Goal: Task Accomplishment & Management: Complete application form

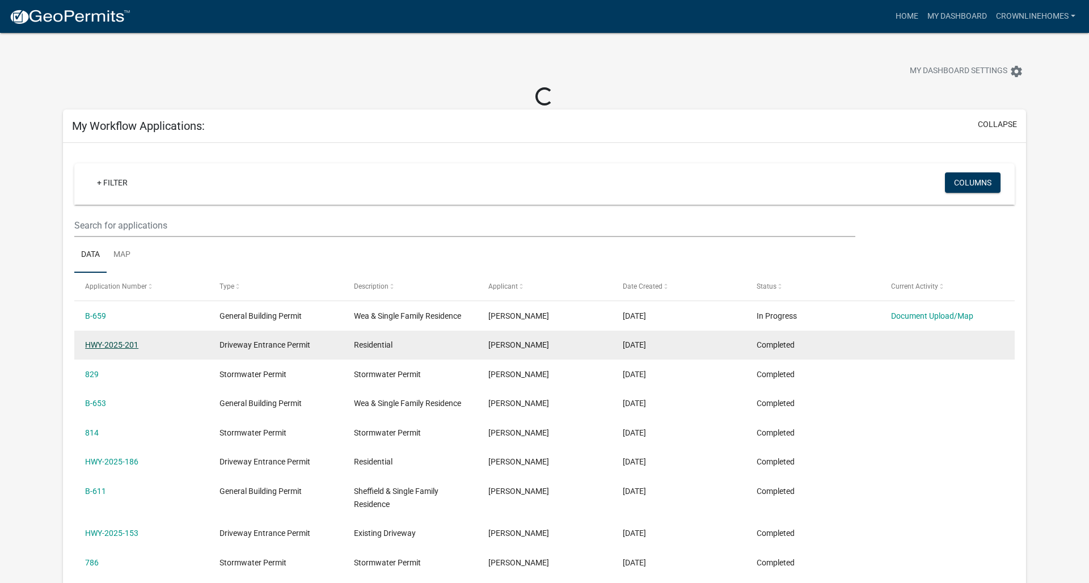
click at [121, 344] on link "HWY-2025-201" at bounding box center [111, 344] width 53 height 9
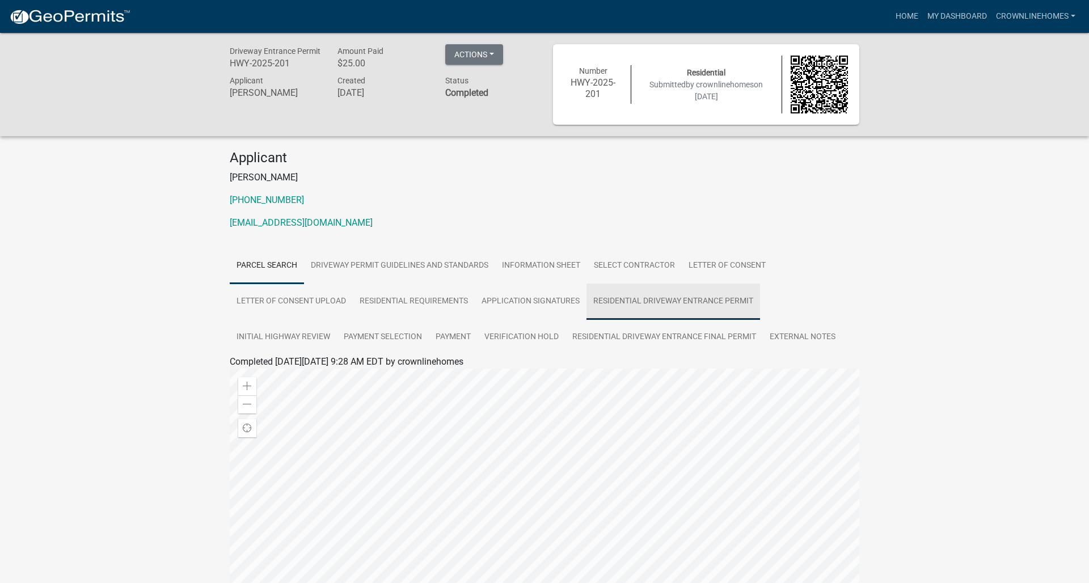
click at [634, 300] on link "Residential Driveway Entrance Permit" at bounding box center [674, 302] width 174 height 36
click at [247, 373] on link "Residential Driveway Entrance Permit" at bounding box center [304, 375] width 149 height 11
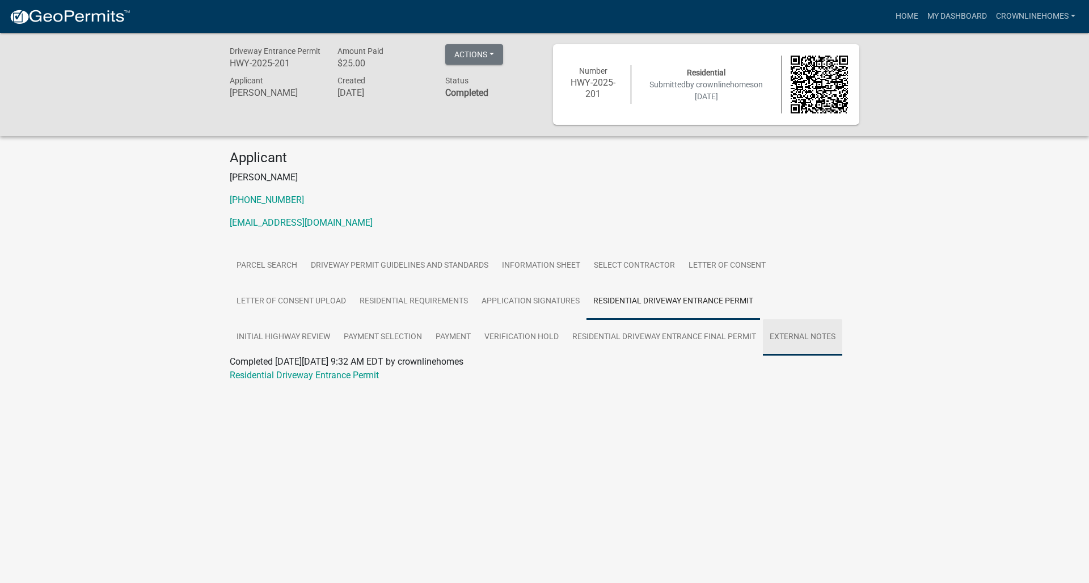
click at [811, 331] on link "External Notes" at bounding box center [802, 337] width 79 height 36
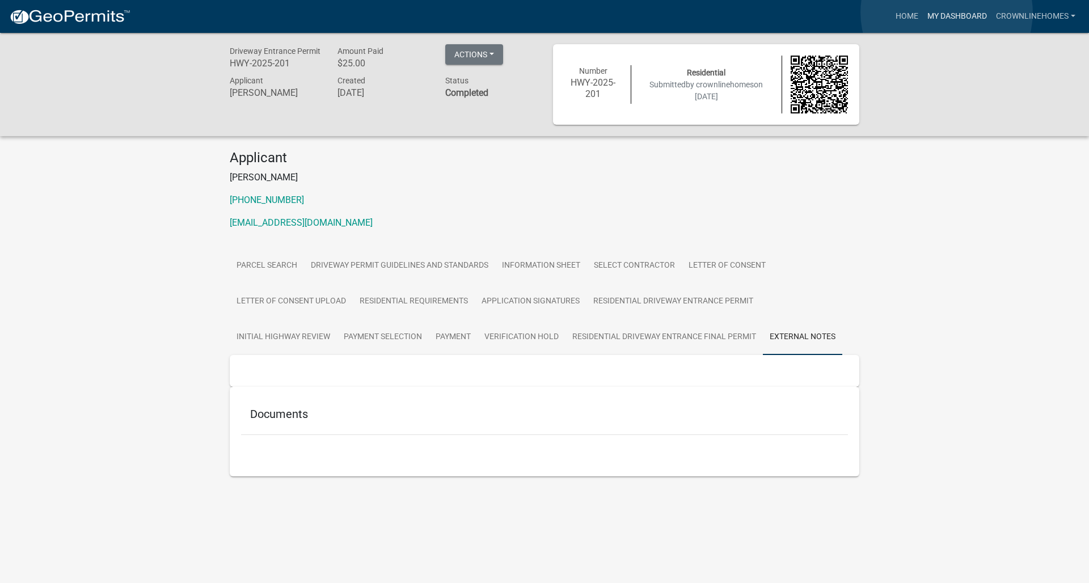
click at [946, 12] on link "My Dashboard" at bounding box center [957, 17] width 69 height 22
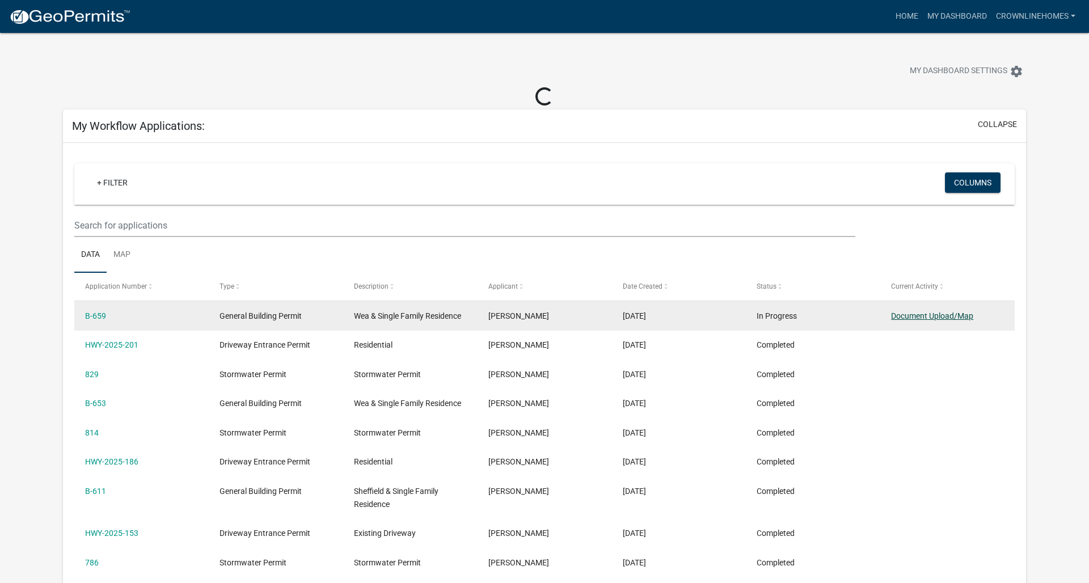
click at [934, 317] on link "Document Upload/Map" at bounding box center [932, 315] width 82 height 9
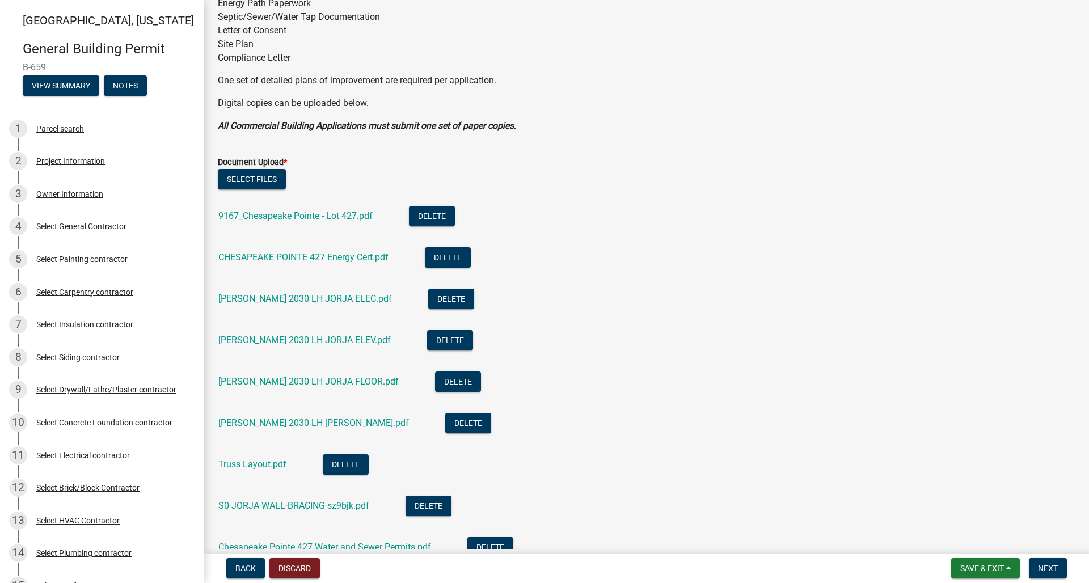
scroll to position [202, 0]
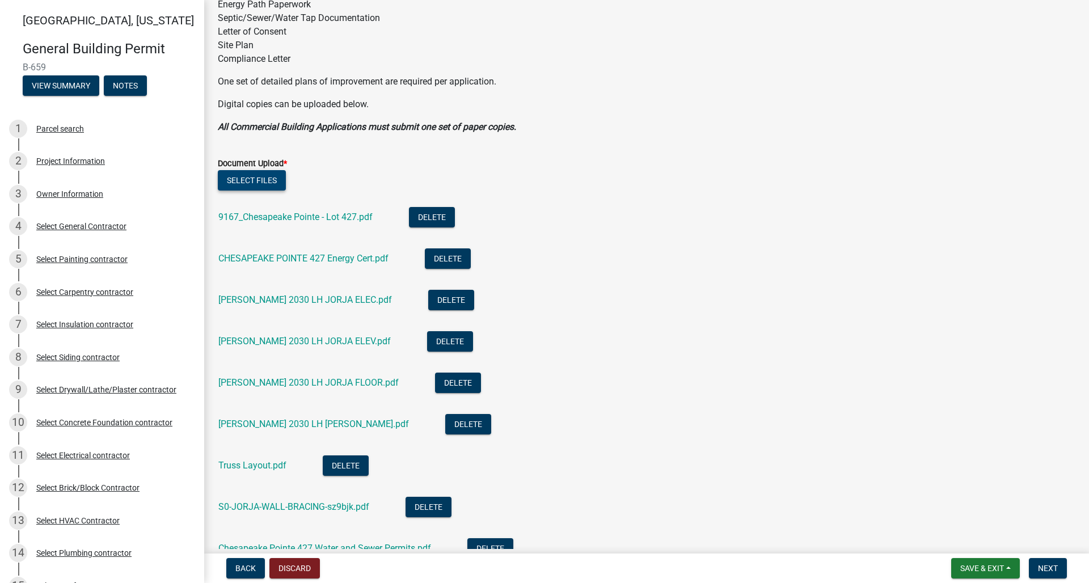
click at [253, 178] on button "Select files" at bounding box center [252, 180] width 68 height 20
click at [1016, 507] on span "Next" at bounding box center [1048, 568] width 20 height 9
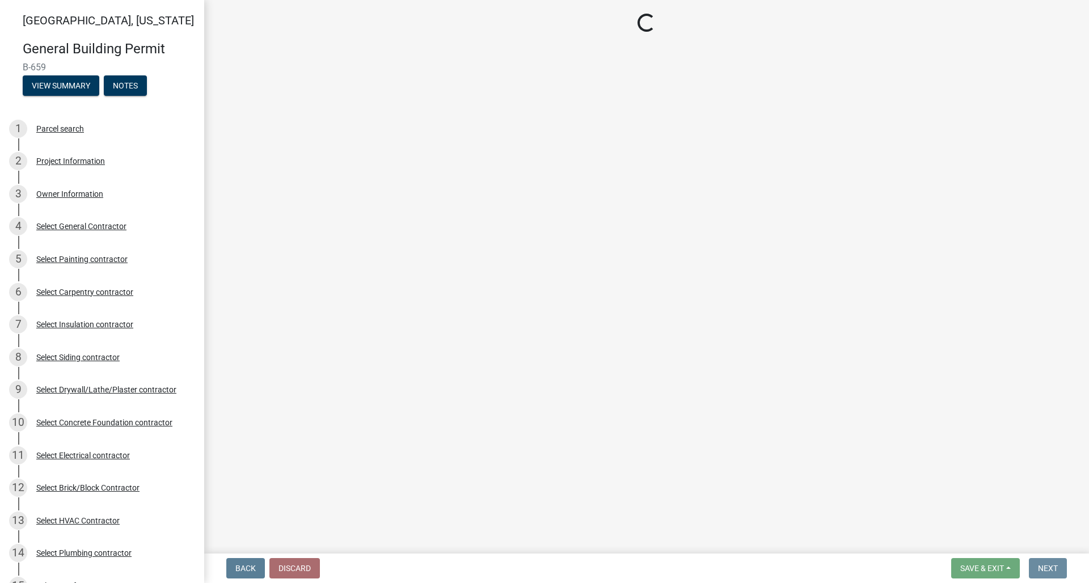
scroll to position [0, 0]
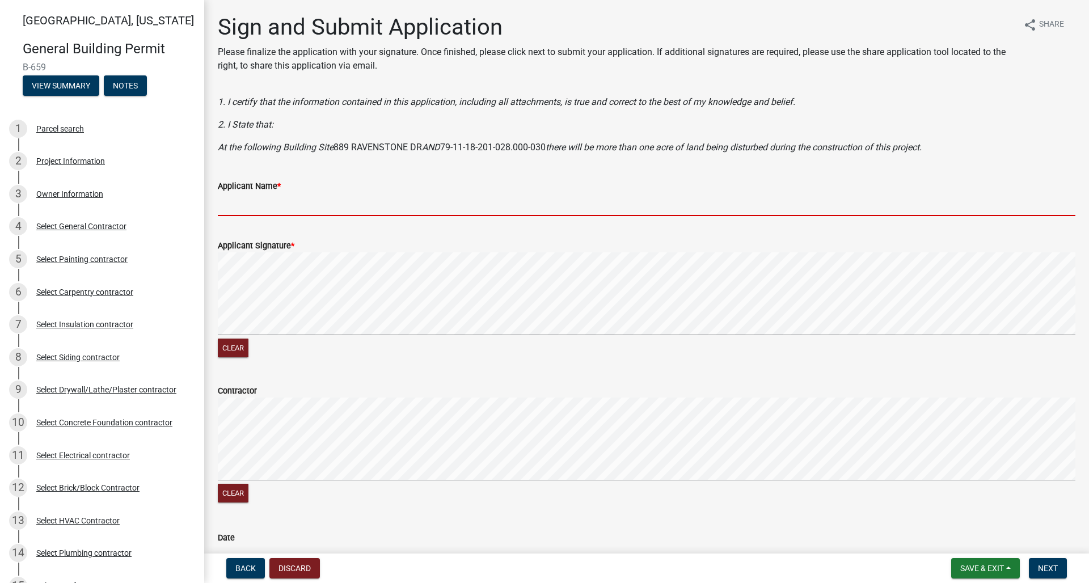
click at [256, 203] on input "Applicant Name *" at bounding box center [647, 204] width 858 height 23
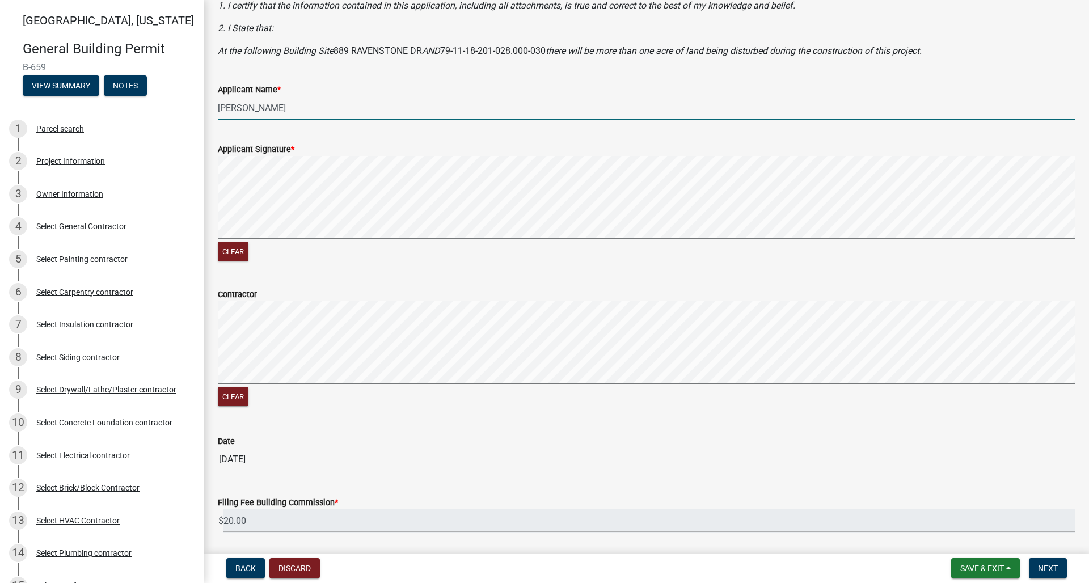
scroll to position [119, 0]
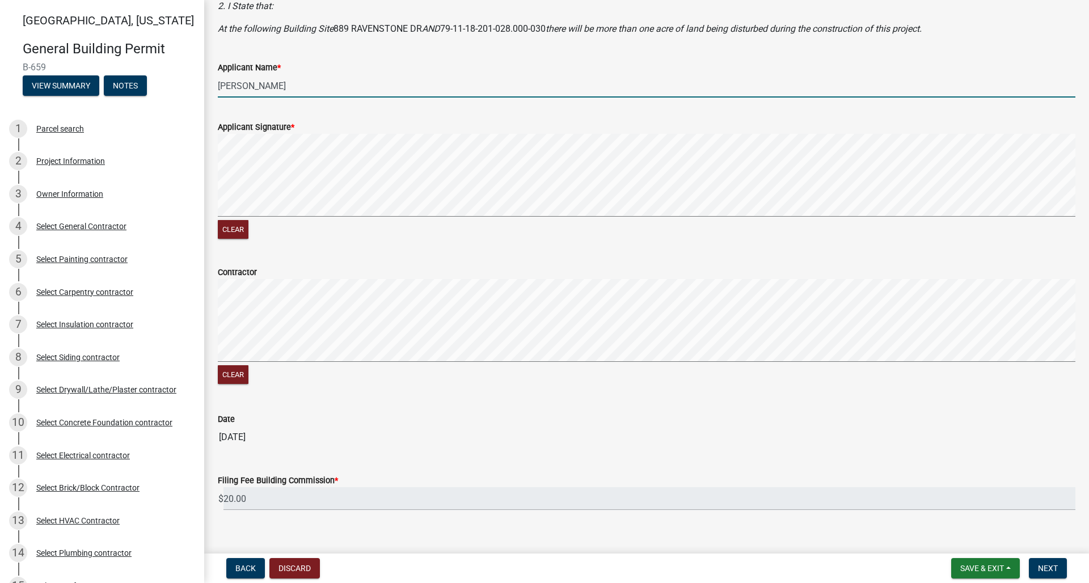
click at [857, 256] on form "Contractor Clear" at bounding box center [647, 319] width 858 height 135
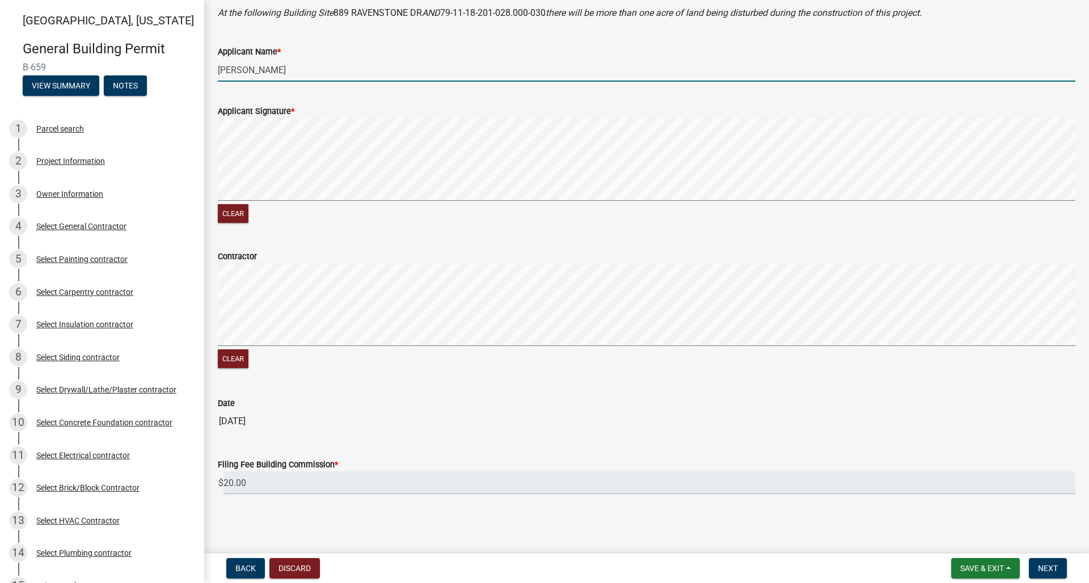
scroll to position [134, 0]
type input "[PERSON_NAME]"
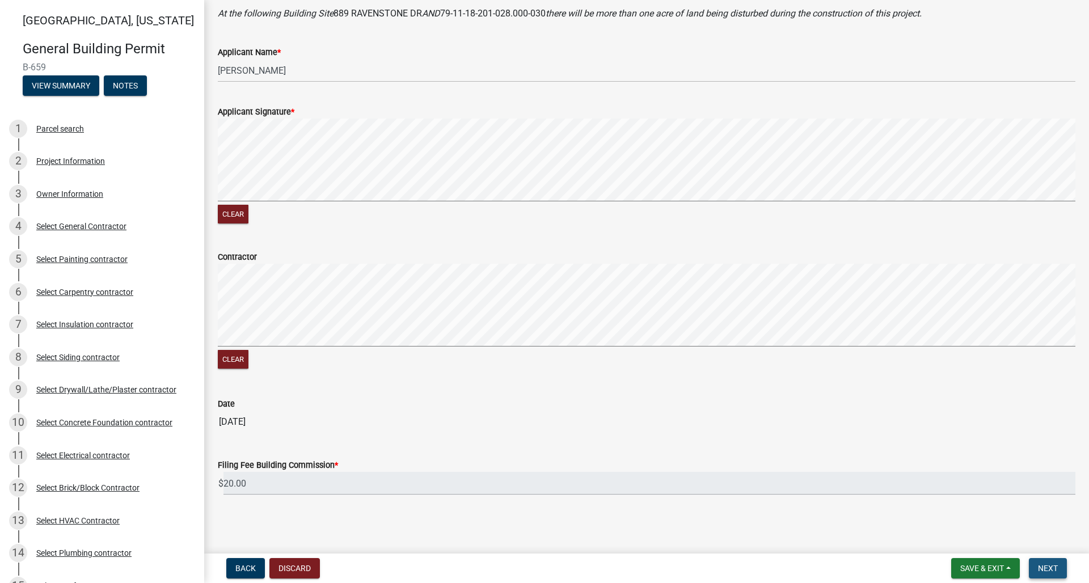
click at [1016, 507] on span "Next" at bounding box center [1048, 568] width 20 height 9
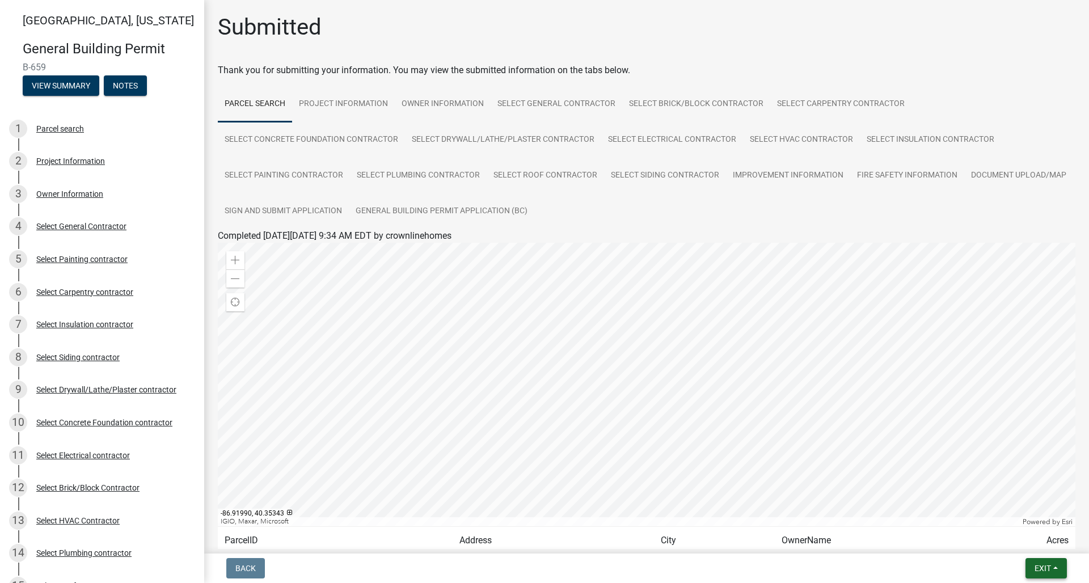
click at [1016, 507] on button "Exit" at bounding box center [1046, 568] width 41 height 20
click at [1016, 507] on button "Save & Exit" at bounding box center [1021, 538] width 91 height 27
